Goal: Transaction & Acquisition: Download file/media

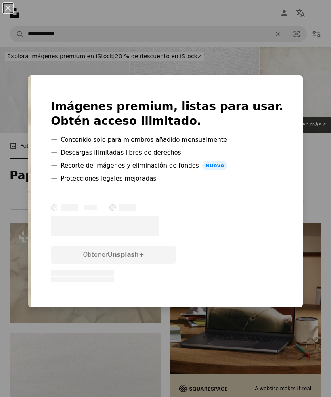
scroll to position [112, 0]
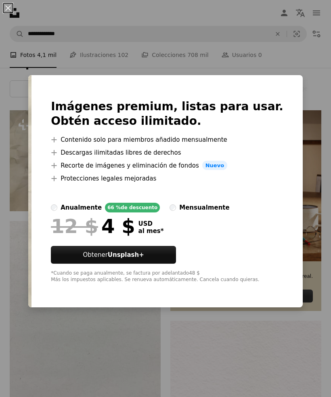
click at [303, 81] on div "An X shape Imágenes premium, listas para usar. Obtén acceso ilimitado. A plus s…" at bounding box center [165, 198] width 331 height 397
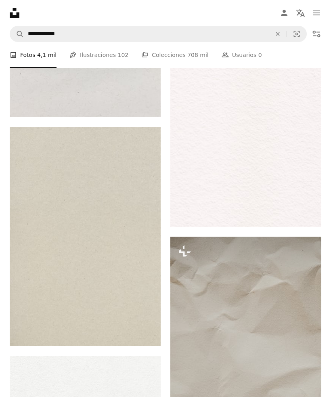
scroll to position [417, 0]
click at [311, 216] on link "Arrow pointing down" at bounding box center [305, 212] width 16 height 13
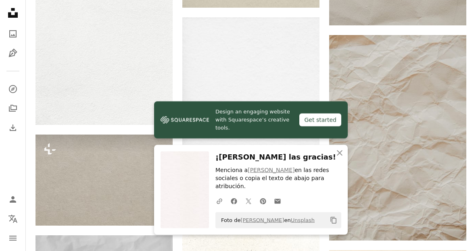
scroll to position [585, 0]
click at [331, 158] on icon "An X shape" at bounding box center [340, 154] width 10 height 10
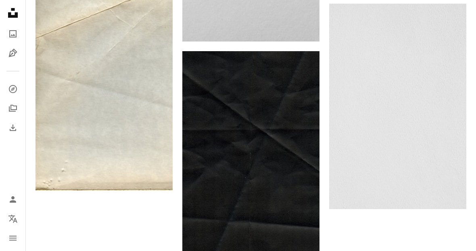
scroll to position [1258, 0]
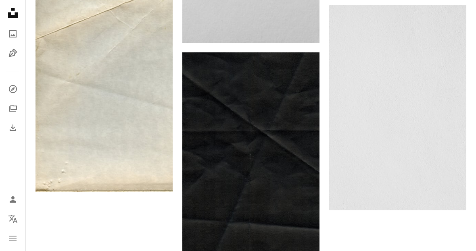
click at [308, 243] on link "Arrow pointing down" at bounding box center [303, 244] width 16 height 13
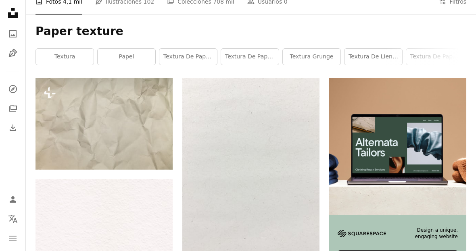
scroll to position [0, 0]
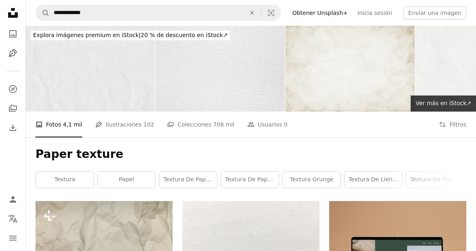
click at [261, 17] on button "An X shape" at bounding box center [252, 12] width 18 height 15
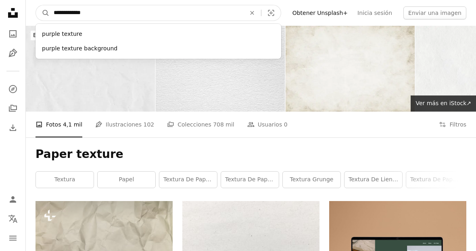
type input "**********"
click at [43, 13] on button "A magnifying glass" at bounding box center [43, 12] width 14 height 15
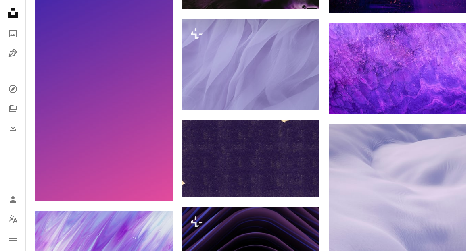
scroll to position [590, 0]
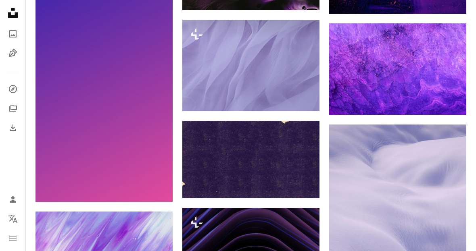
click at [213, 136] on img at bounding box center [250, 159] width 137 height 77
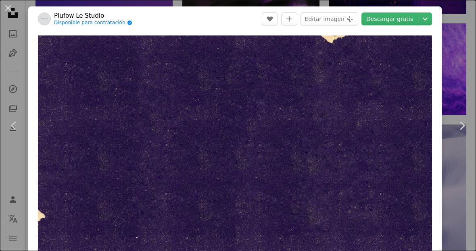
click at [10, 8] on button "An X shape" at bounding box center [8, 8] width 10 height 10
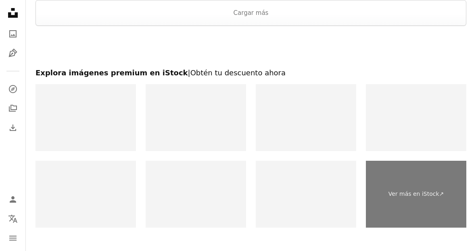
scroll to position [1281, 0]
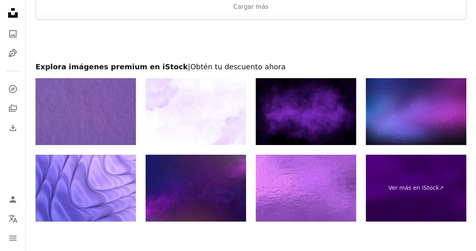
click at [324, 203] on img at bounding box center [306, 188] width 100 height 67
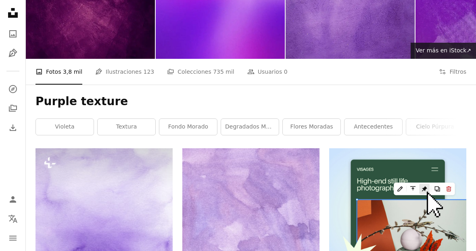
scroll to position [0, 0]
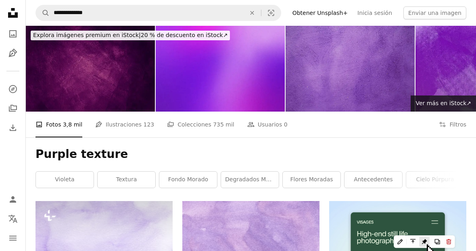
click at [261, 8] on button "An X shape" at bounding box center [252, 12] width 18 height 15
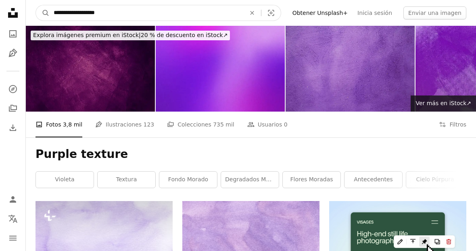
type input "**********"
click at [43, 13] on button "A magnifying glass" at bounding box center [43, 12] width 14 height 15
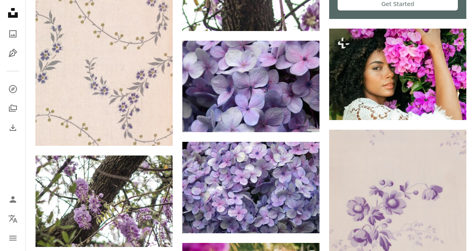
scroll to position [375, 0]
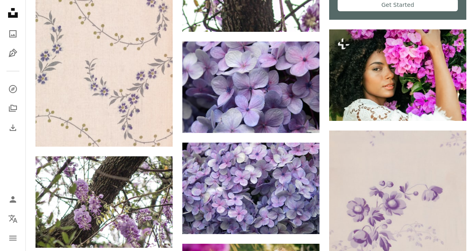
click at [58, 95] on img at bounding box center [104, 37] width 137 height 220
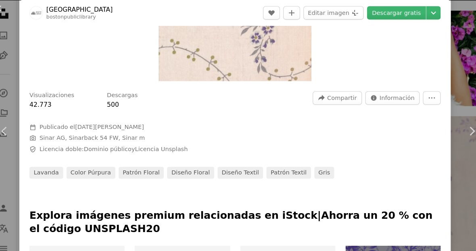
scroll to position [183, 0]
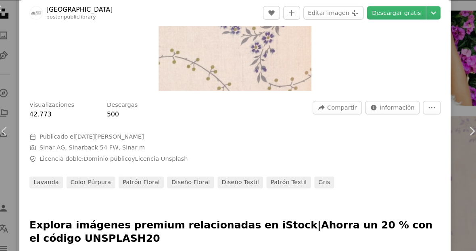
click at [331, 10] on link "Descargar gratis" at bounding box center [390, 12] width 57 height 13
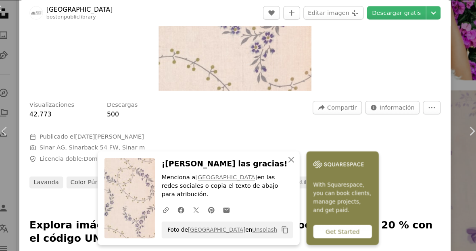
click at [284, 158] on icon "An X shape" at bounding box center [289, 154] width 10 height 10
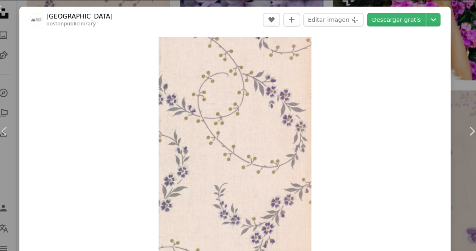
scroll to position [0, 0]
click at [7, 13] on button "An X shape" at bounding box center [8, 8] width 10 height 10
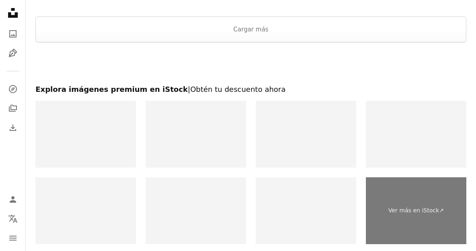
scroll to position [1352, 0]
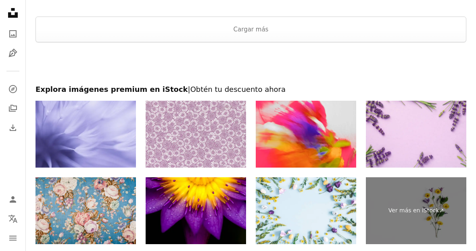
click at [170, 147] on img at bounding box center [196, 134] width 100 height 67
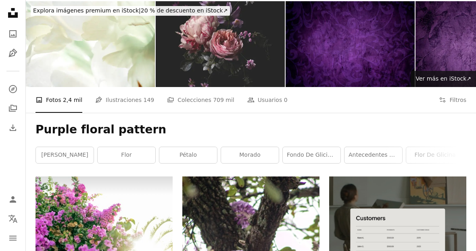
scroll to position [0, 0]
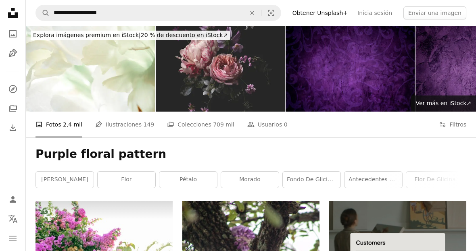
click at [111, 128] on link "Pen Tool Ilustraciones 149" at bounding box center [124, 125] width 59 height 26
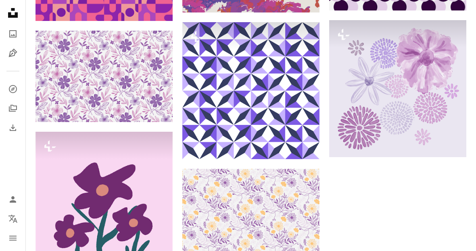
scroll to position [944, 0]
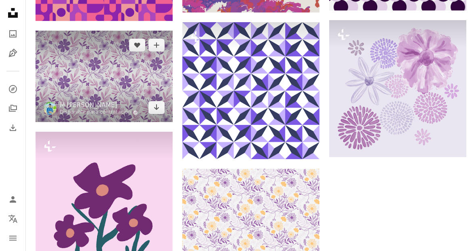
click at [157, 109] on icon "Arrow pointing down" at bounding box center [156, 108] width 6 height 10
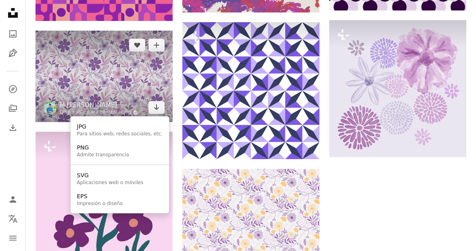
click at [98, 152] on div "Admite transparencia" at bounding box center [103, 155] width 52 height 6
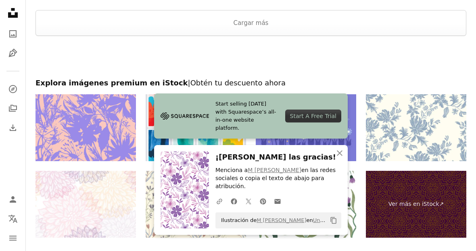
scroll to position [1238, 0]
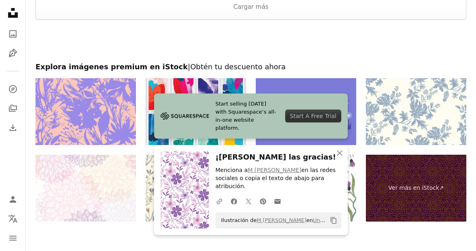
click at [331, 111] on img at bounding box center [416, 111] width 100 height 67
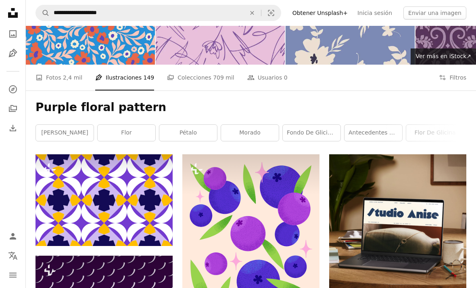
scroll to position [19, 0]
